Goal: Task Accomplishment & Management: Manage account settings

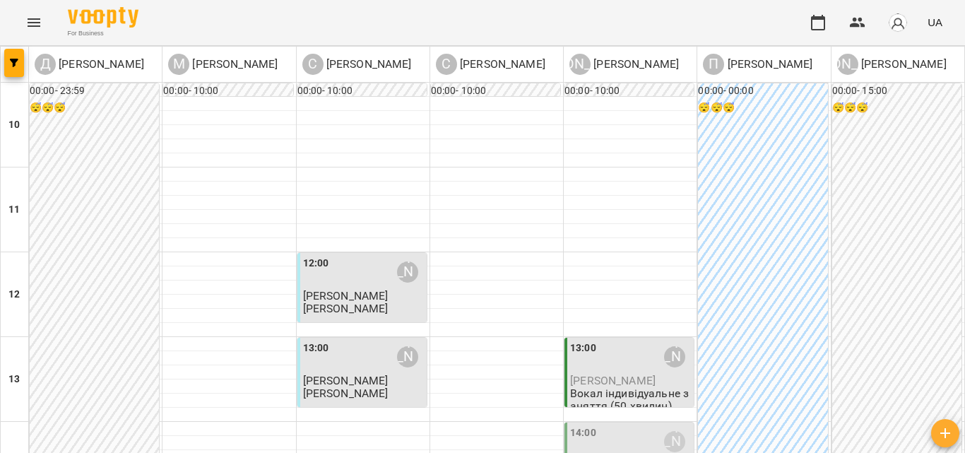
scroll to position [212, 0]
click at [670, 374] on p "[PERSON_NAME]" at bounding box center [630, 380] width 121 height 12
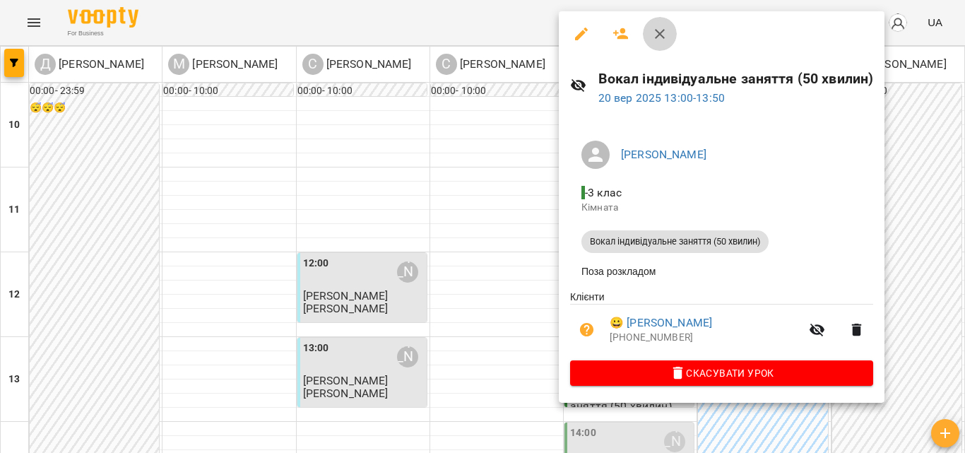
click at [668, 39] on icon "button" at bounding box center [659, 33] width 17 height 17
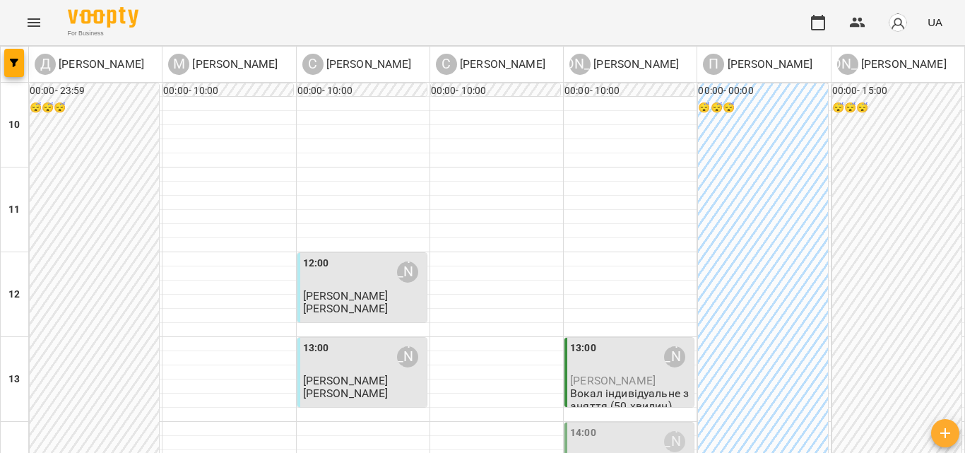
click at [609, 425] on div "14:00 [PERSON_NAME]" at bounding box center [630, 441] width 121 height 32
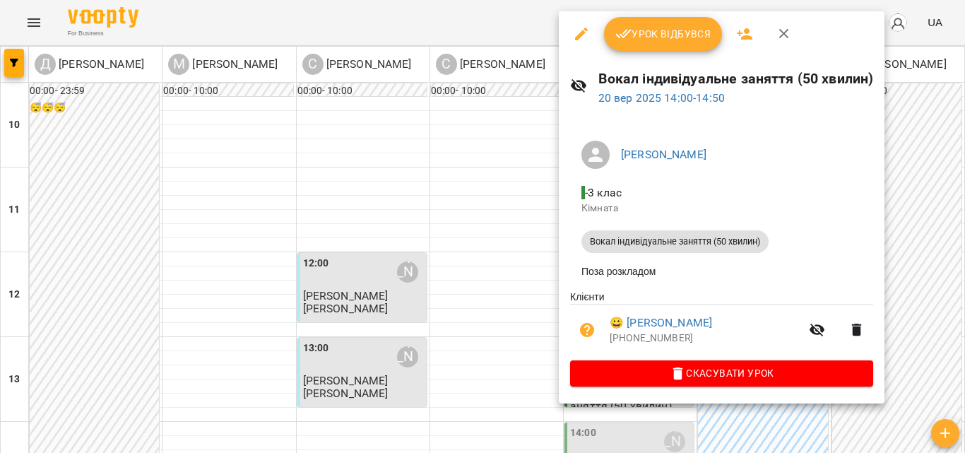
click at [665, 40] on span "Урок відбувся" at bounding box center [663, 33] width 96 height 17
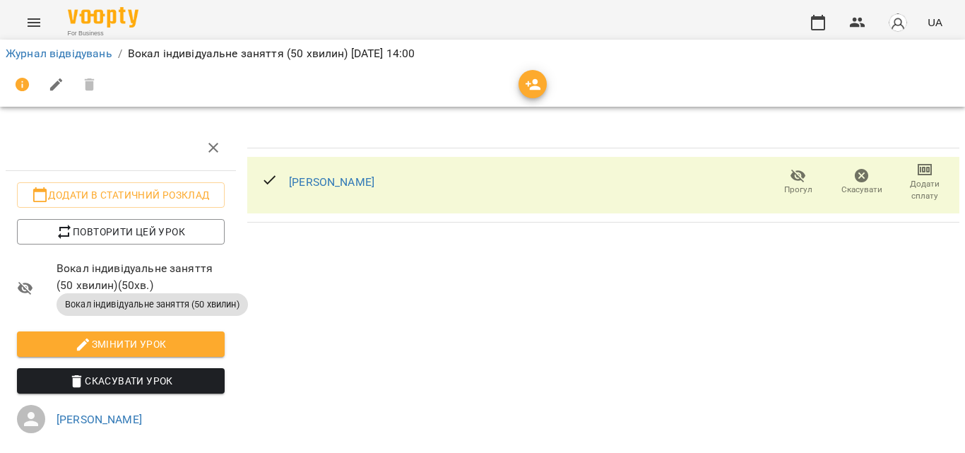
click at [920, 162] on icon "button" at bounding box center [924, 169] width 17 height 17
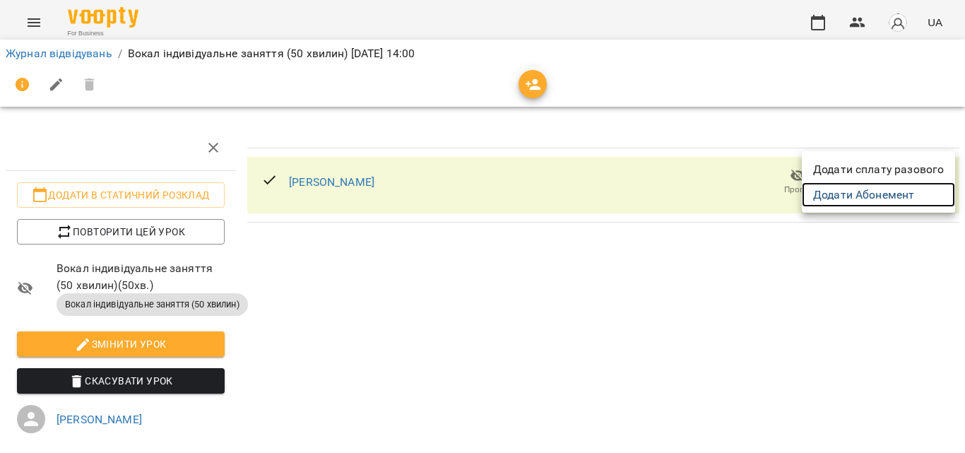
click at [894, 207] on link "Додати Абонемент" at bounding box center [878, 194] width 153 height 25
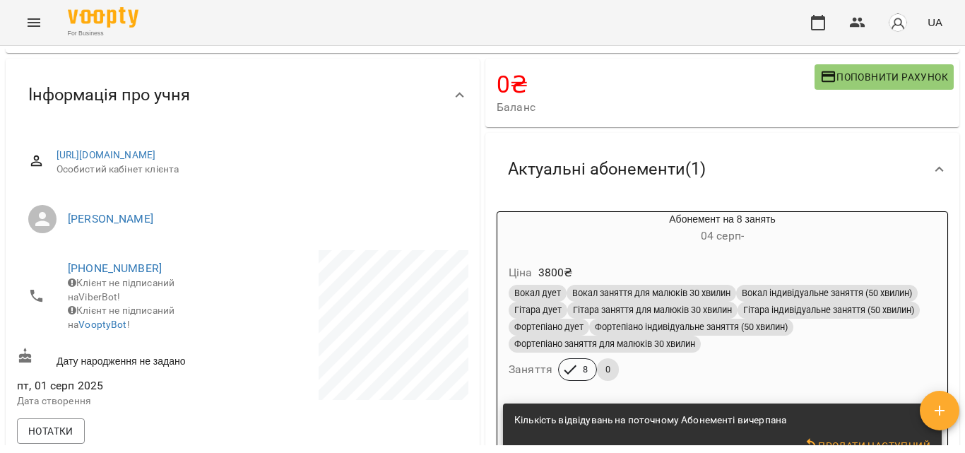
scroll to position [283, 0]
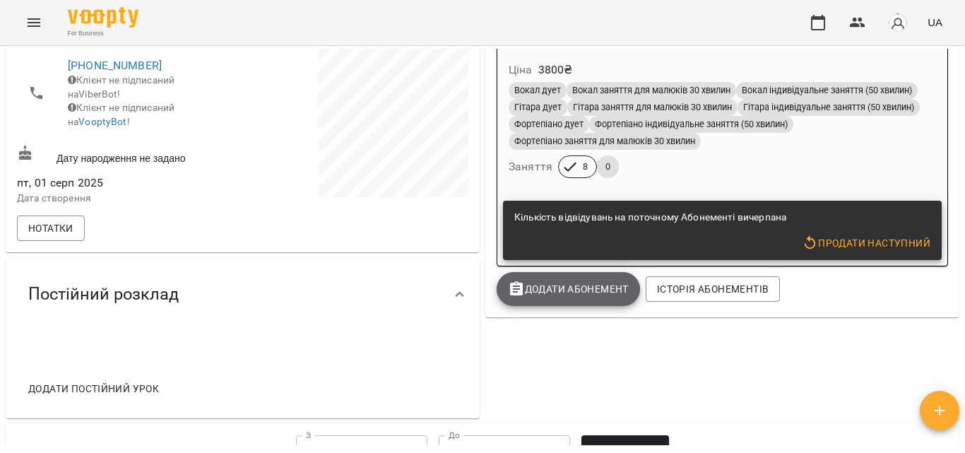
click at [570, 287] on span "Додати Абонемент" at bounding box center [568, 288] width 121 height 17
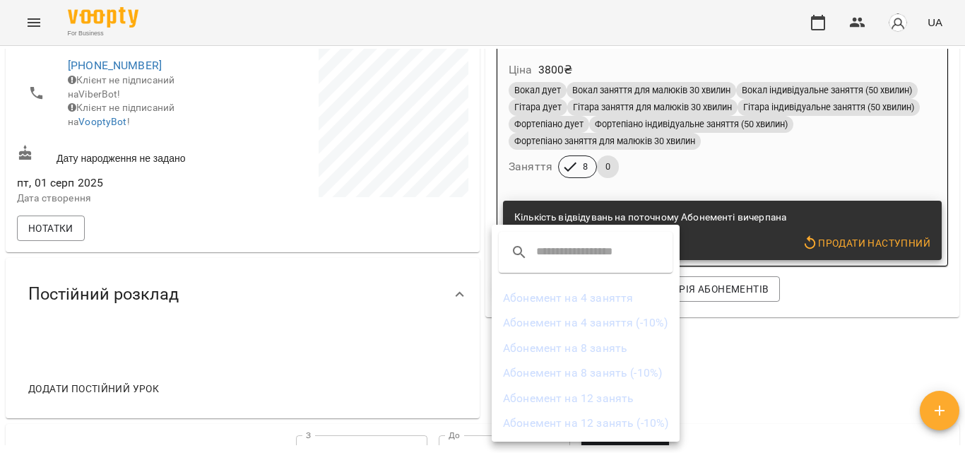
click at [607, 295] on li "Абонемент на 4 заняття" at bounding box center [586, 297] width 188 height 25
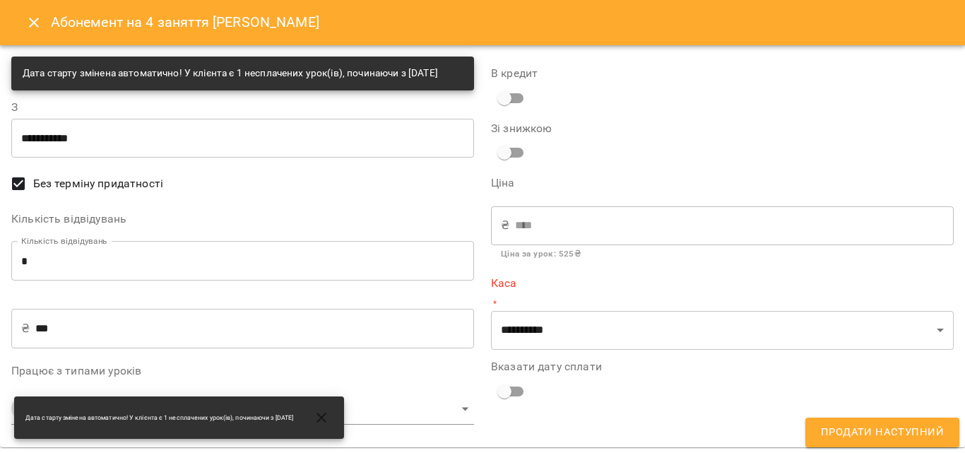
scroll to position [8, 0]
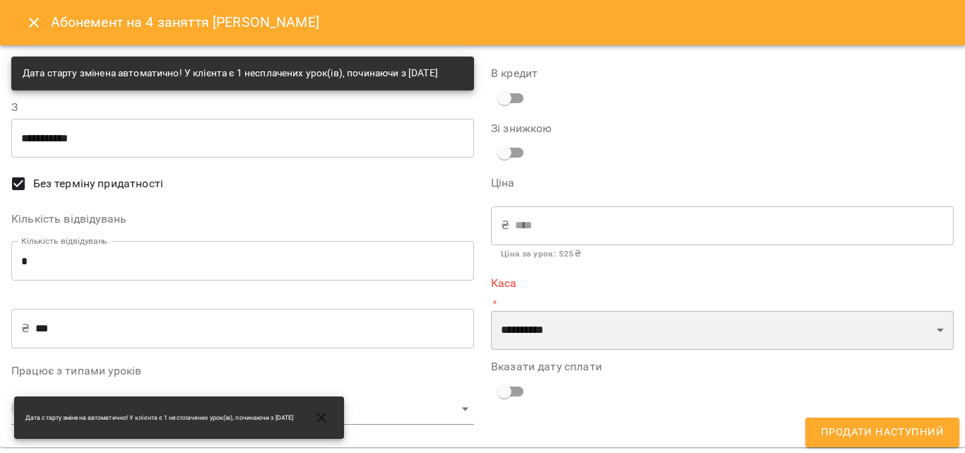
click at [716, 326] on select "**********" at bounding box center [722, 331] width 463 height 40
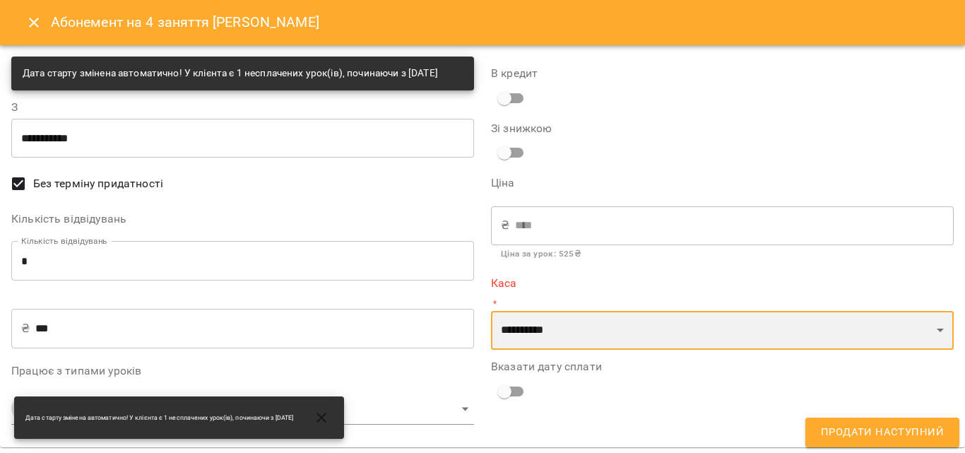
select select "****"
click at [491, 311] on select "**********" at bounding box center [722, 331] width 463 height 40
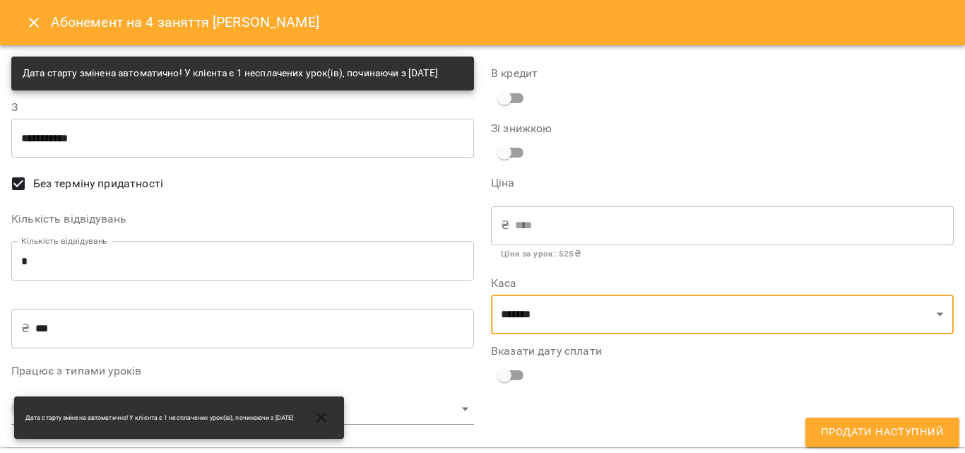
click at [894, 427] on span "Продати наступний" at bounding box center [882, 432] width 123 height 18
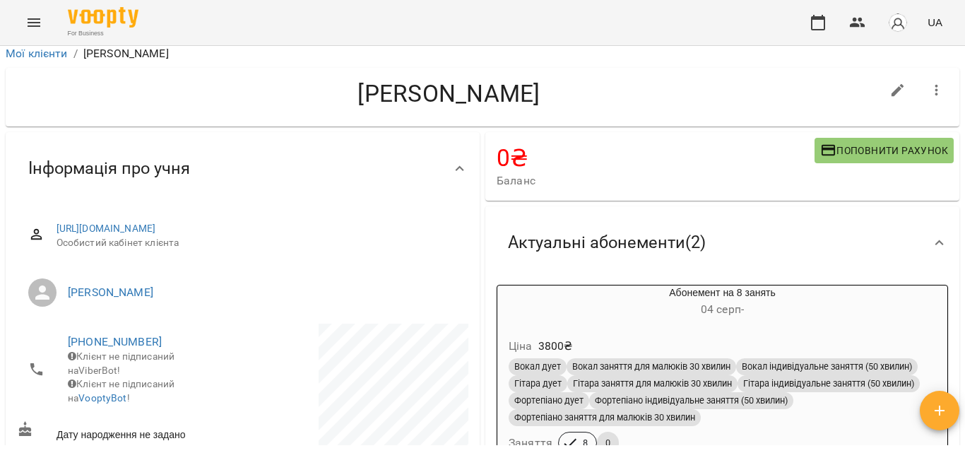
scroll to position [0, 0]
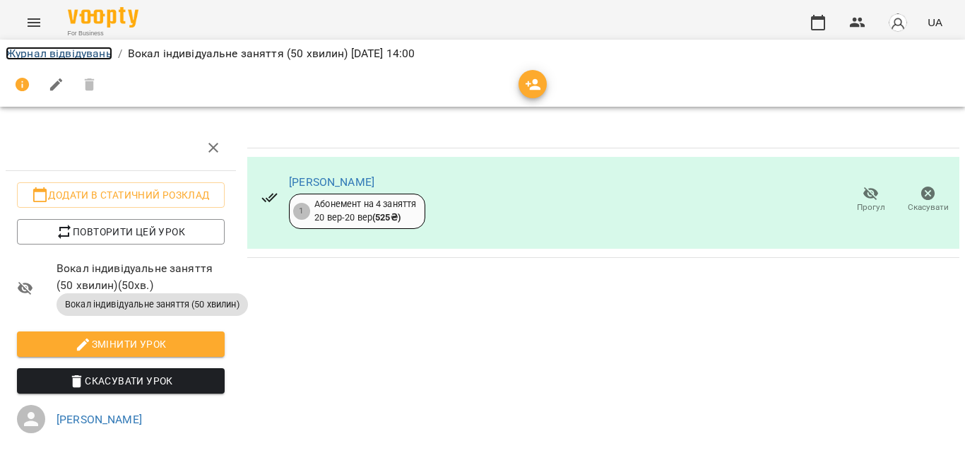
click at [48, 53] on link "Журнал відвідувань" at bounding box center [59, 53] width 107 height 13
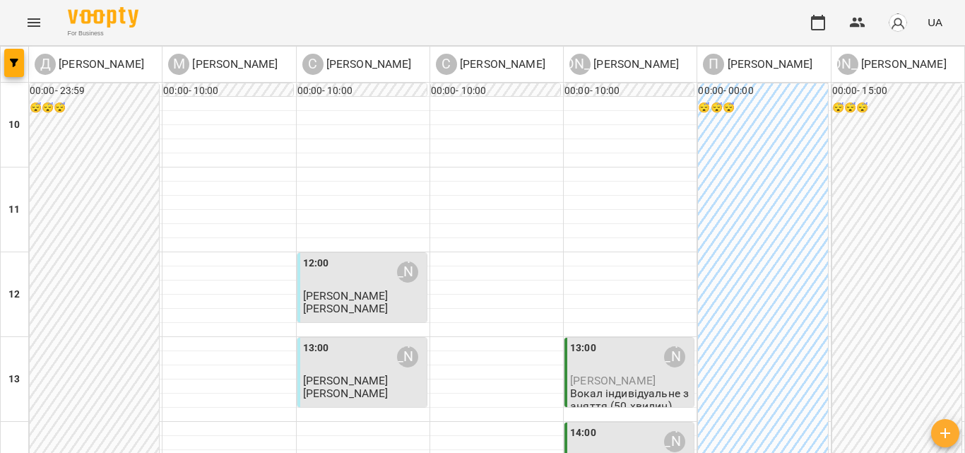
scroll to position [353, 0]
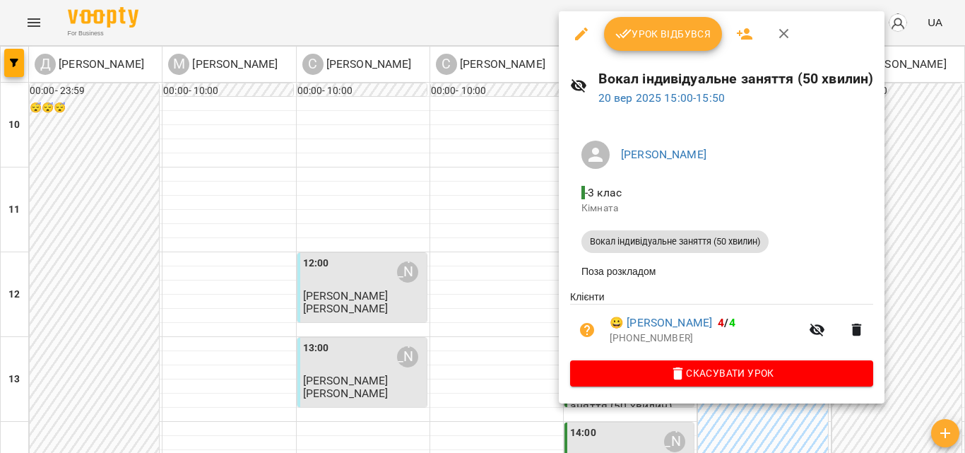
click at [687, 41] on span "Урок відбувся" at bounding box center [663, 33] width 96 height 17
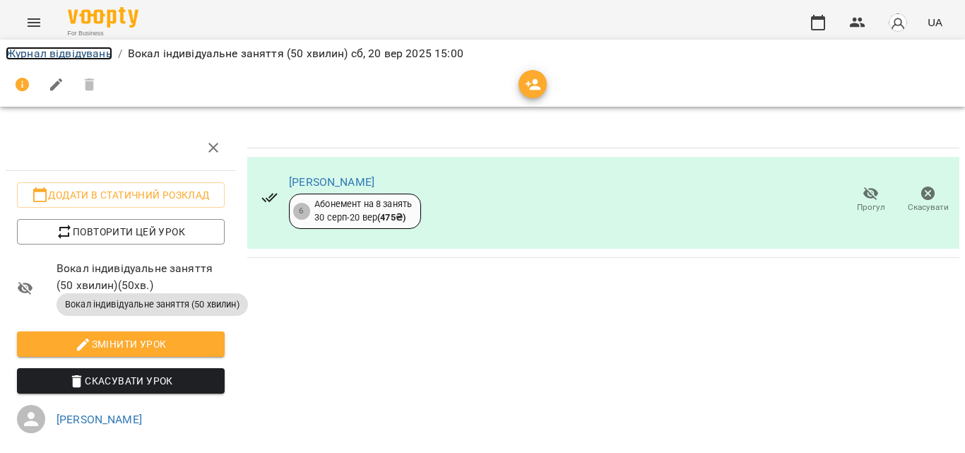
click at [49, 59] on link "Журнал відвідувань" at bounding box center [59, 53] width 107 height 13
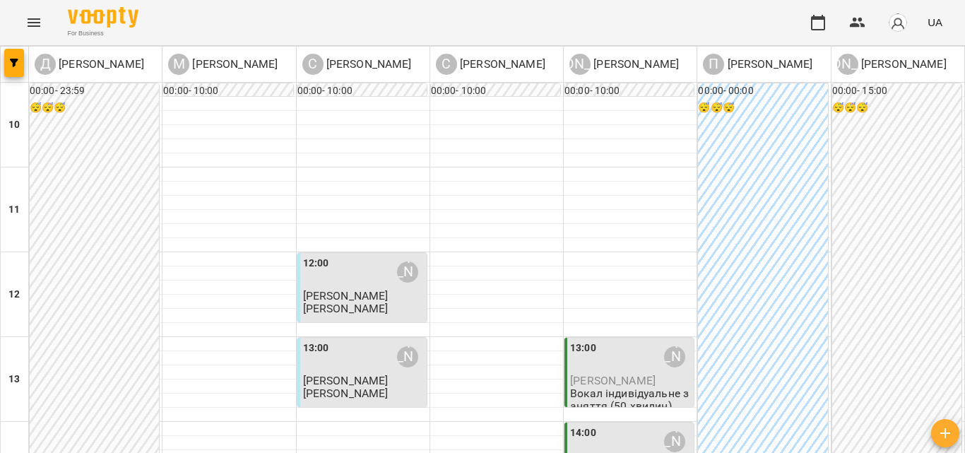
scroll to position [353, 0]
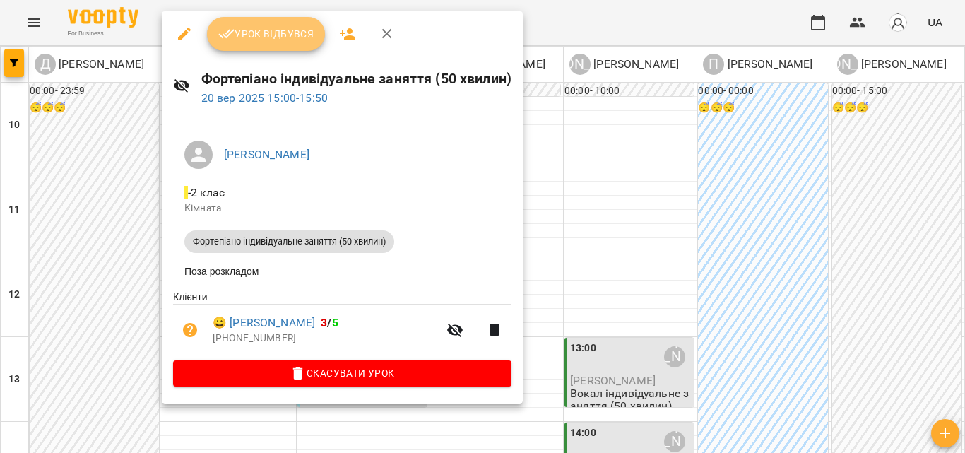
click at [257, 40] on span "Урок відбувся" at bounding box center [266, 33] width 96 height 17
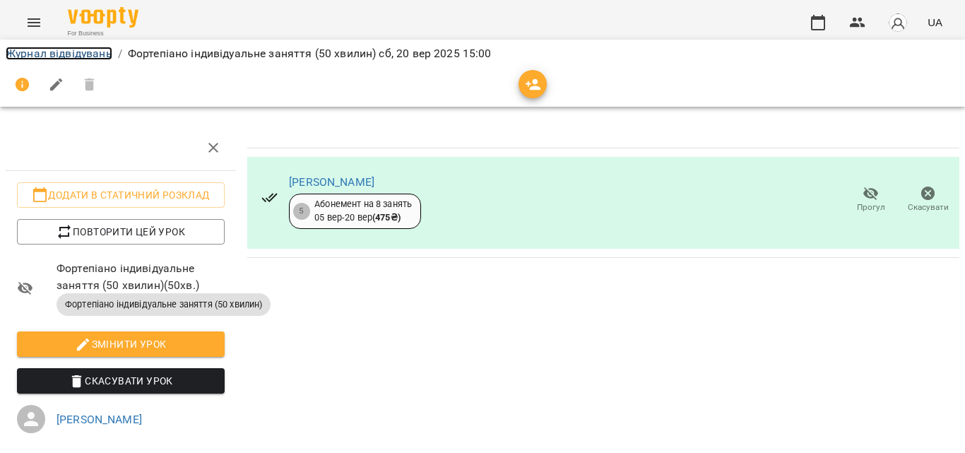
click at [85, 53] on link "Журнал відвідувань" at bounding box center [59, 53] width 107 height 13
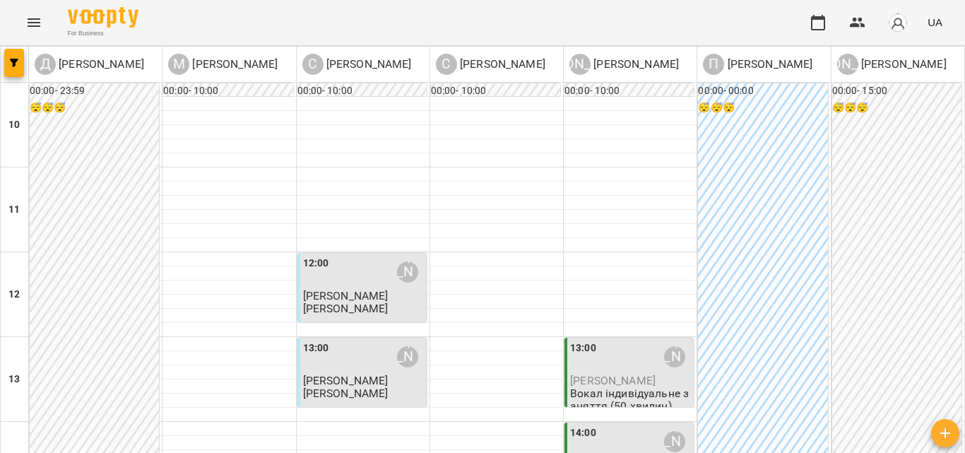
scroll to position [353, 0]
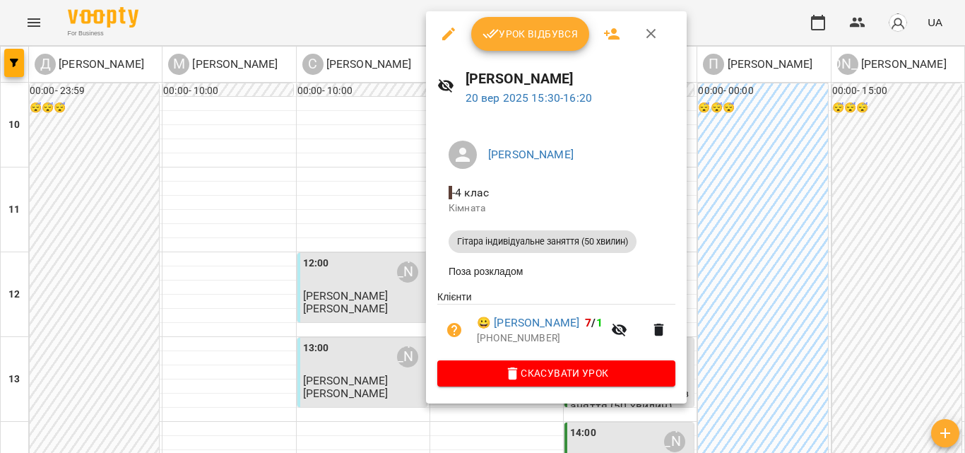
click at [513, 52] on div "Урок відбувся" at bounding box center [556, 33] width 261 height 45
click at [515, 47] on button "Урок відбувся" at bounding box center [530, 34] width 119 height 34
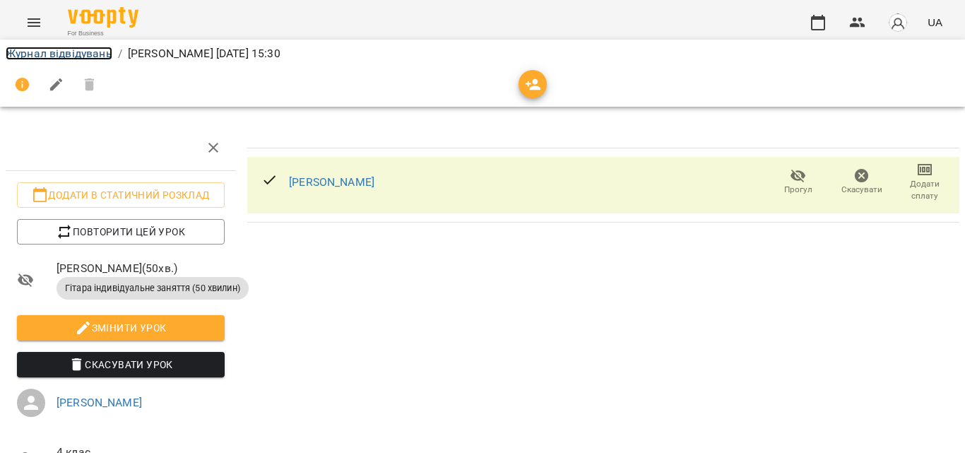
click at [66, 51] on link "Журнал відвідувань" at bounding box center [59, 53] width 107 height 13
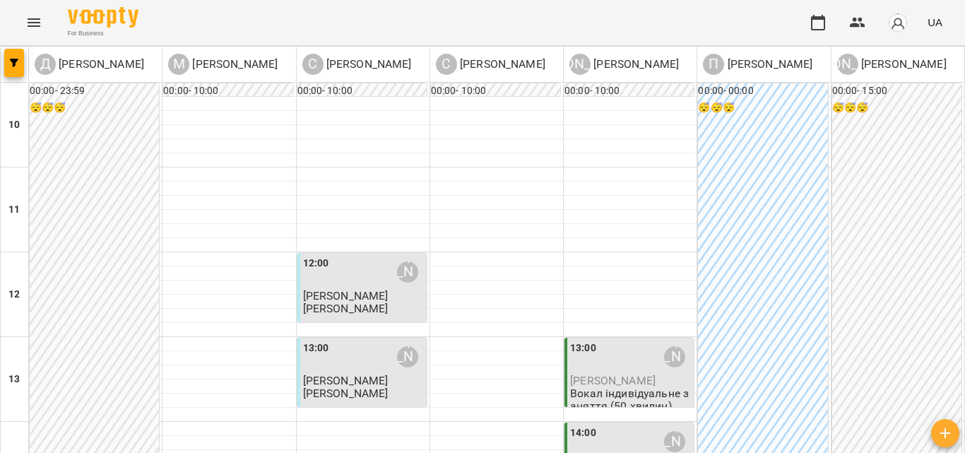
scroll to position [283, 0]
